Goal: Information Seeking & Learning: Learn about a topic

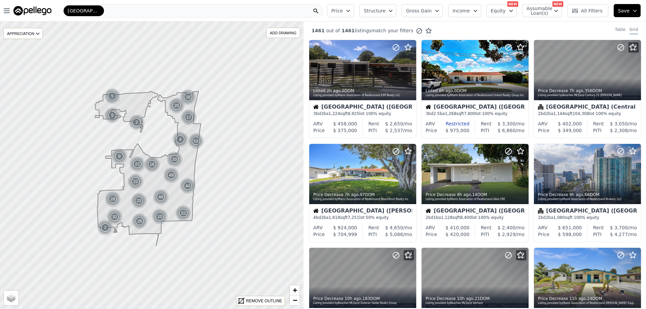
click at [345, 13] on icon "button" at bounding box center [347, 10] width 5 height 5
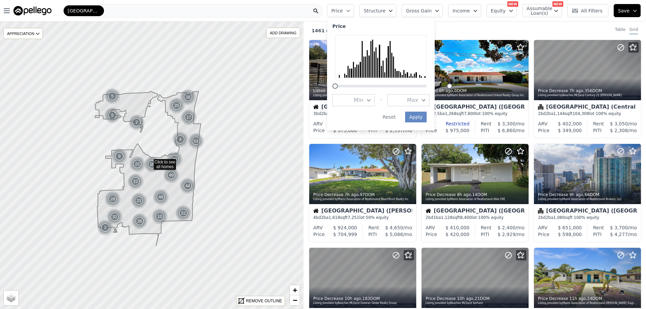
click at [387, 106] on button "Max" at bounding box center [408, 100] width 42 height 12
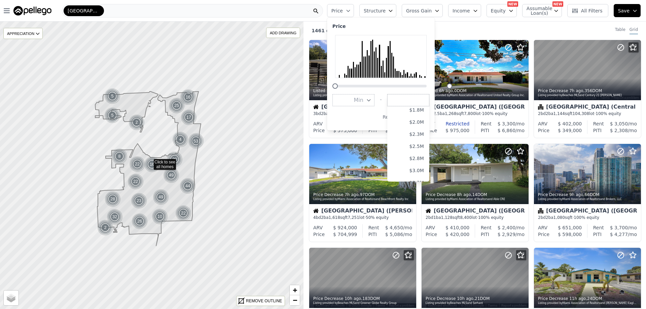
scroll to position [121, 0]
click at [387, 119] on button "$1.0M" at bounding box center [408, 113] width 42 height 12
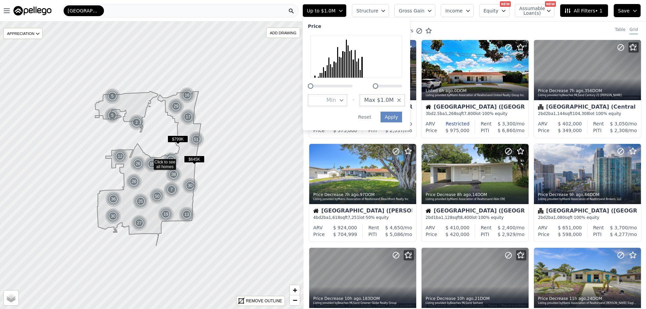
click at [326, 104] on span "Min" at bounding box center [330, 100] width 9 height 8
click at [308, 169] on button "$800K" at bounding box center [327, 163] width 39 height 12
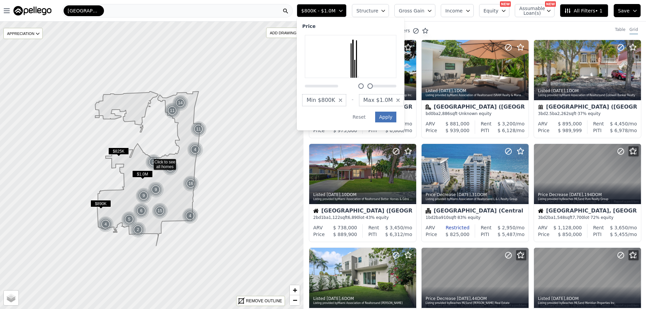
click at [375, 122] on button "Apply" at bounding box center [386, 117] width 22 height 11
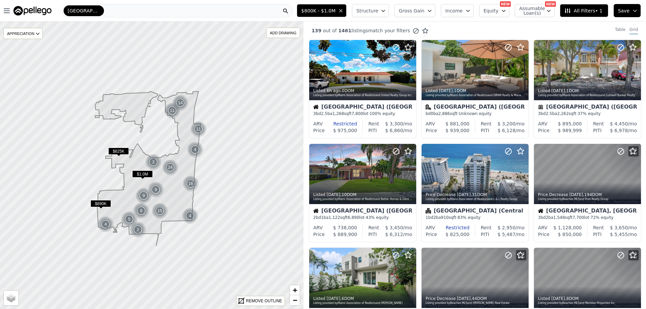
click at [440, 14] on button "Income" at bounding box center [456, 10] width 33 height 13
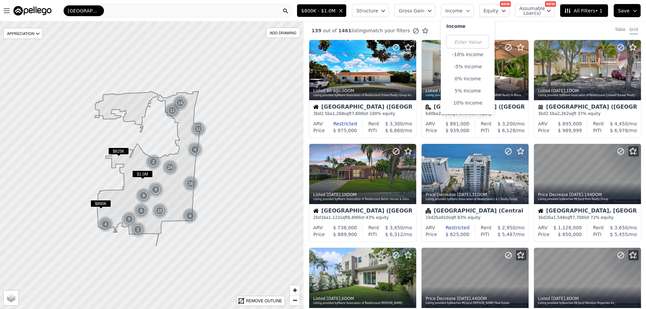
click at [440, 14] on button "Income" at bounding box center [456, 10] width 33 height 13
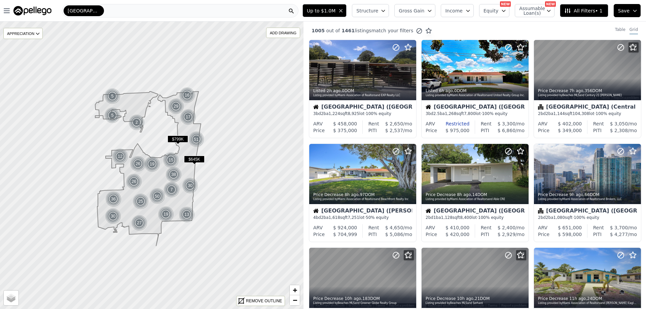
click at [170, 6] on div "[GEOGRAPHIC_DATA]" at bounding box center [180, 10] width 236 height 13
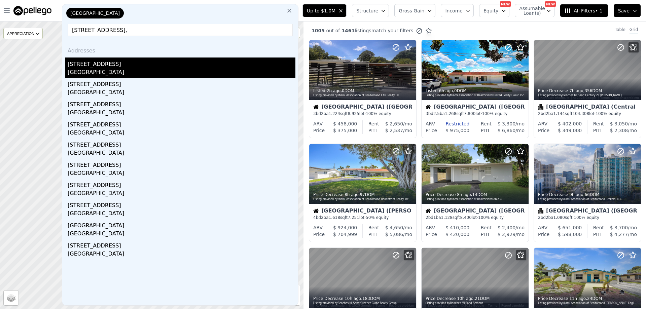
type input "[STREET_ADDRESS],"
click at [103, 78] on div "[GEOGRAPHIC_DATA]" at bounding box center [182, 72] width 228 height 9
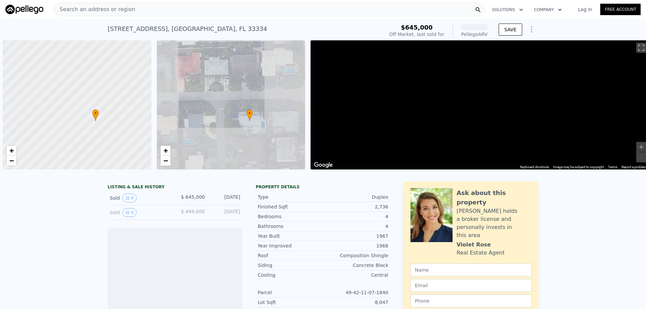
scroll to position [0, 3]
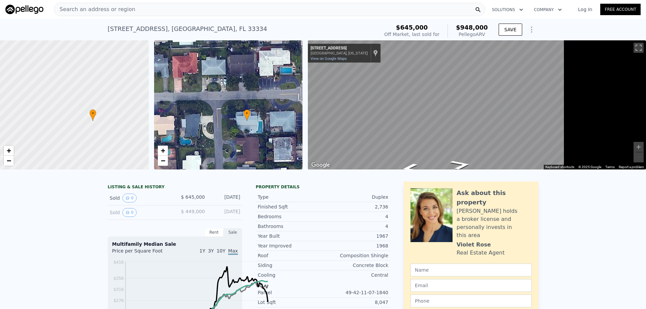
click at [103, 86] on div at bounding box center [93, 121] width 223 height 194
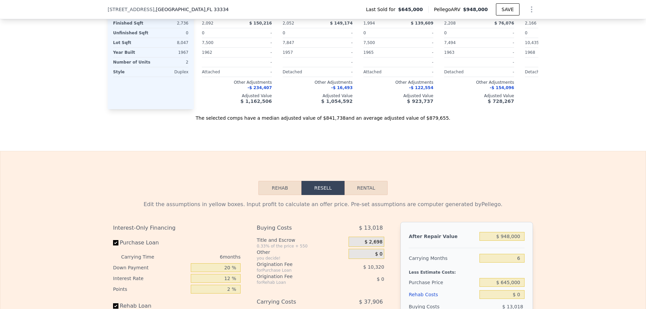
scroll to position [817, 0]
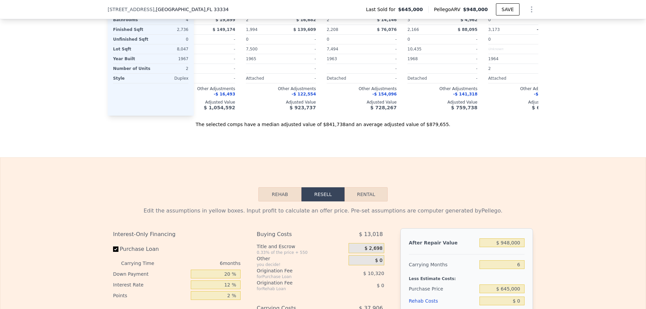
scroll to position [0, 161]
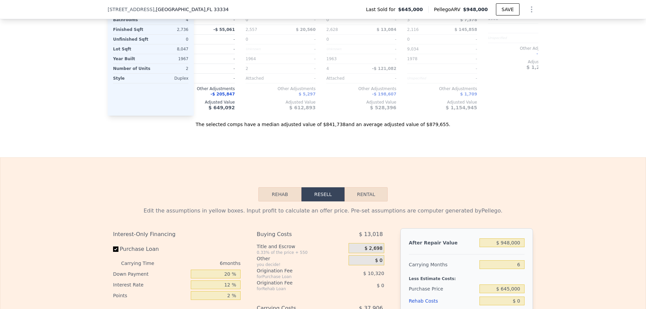
scroll to position [0, 484]
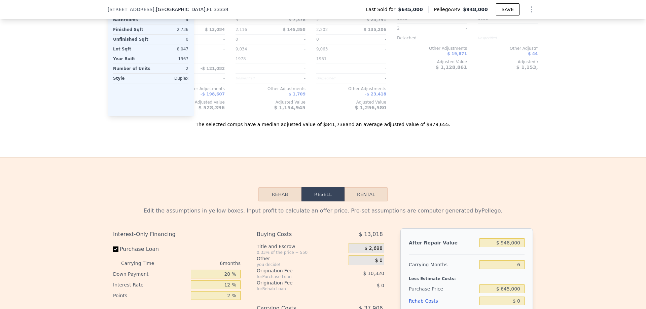
scroll to position [0, 646]
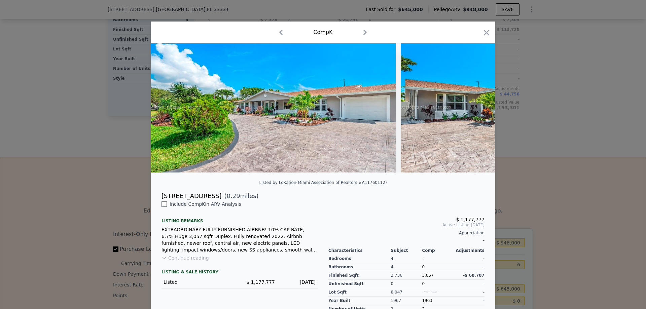
click at [367, 35] on icon "button" at bounding box center [364, 32] width 3 height 5
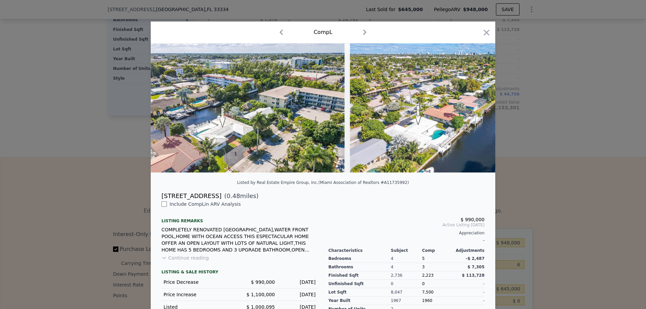
click at [366, 35] on icon "button" at bounding box center [364, 32] width 3 height 5
checkbox input "true"
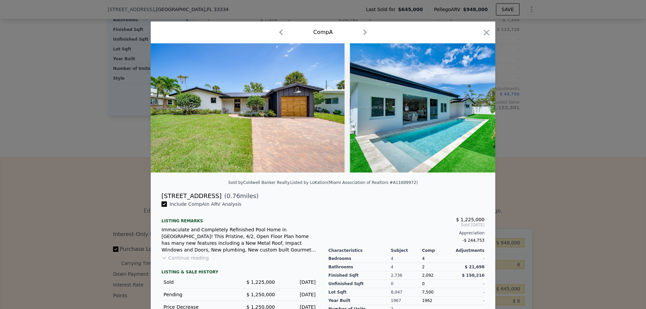
click at [367, 35] on icon "button" at bounding box center [364, 32] width 3 height 5
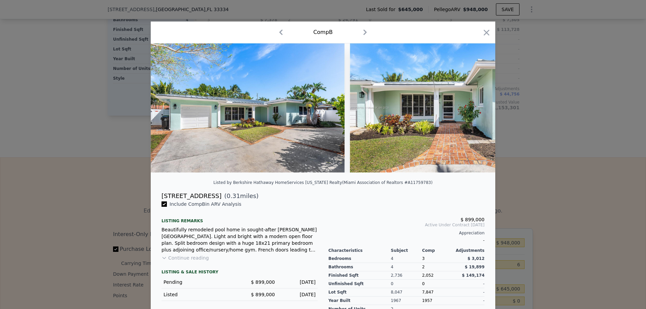
click at [367, 35] on icon "button" at bounding box center [364, 32] width 3 height 5
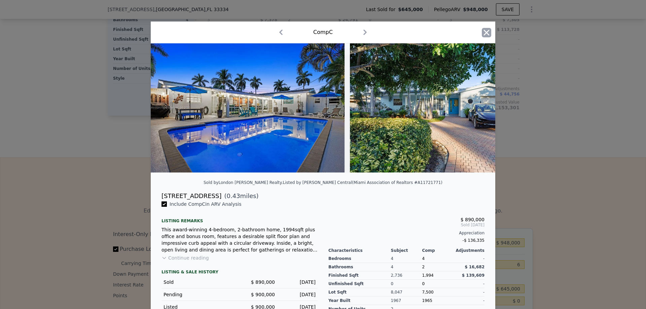
click at [491, 37] on icon "button" at bounding box center [486, 32] width 9 height 9
